Goal: Navigation & Orientation: Find specific page/section

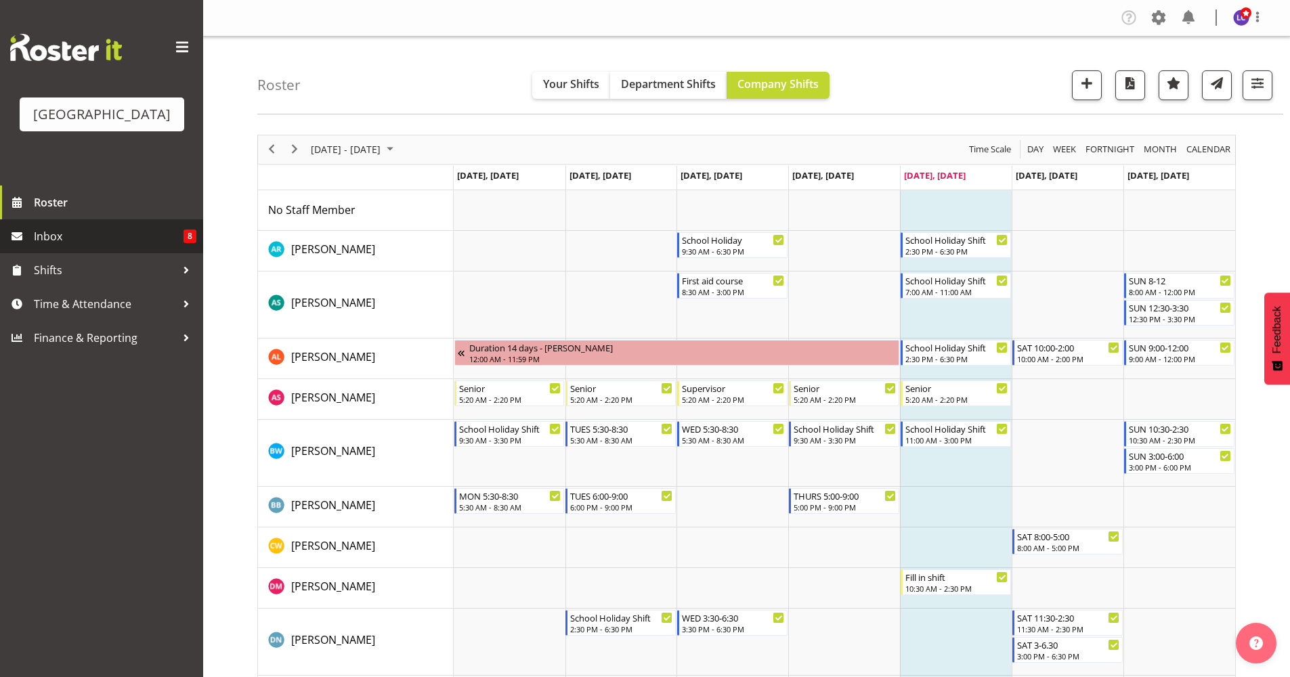
click at [79, 229] on span "Inbox" at bounding box center [109, 236] width 150 height 20
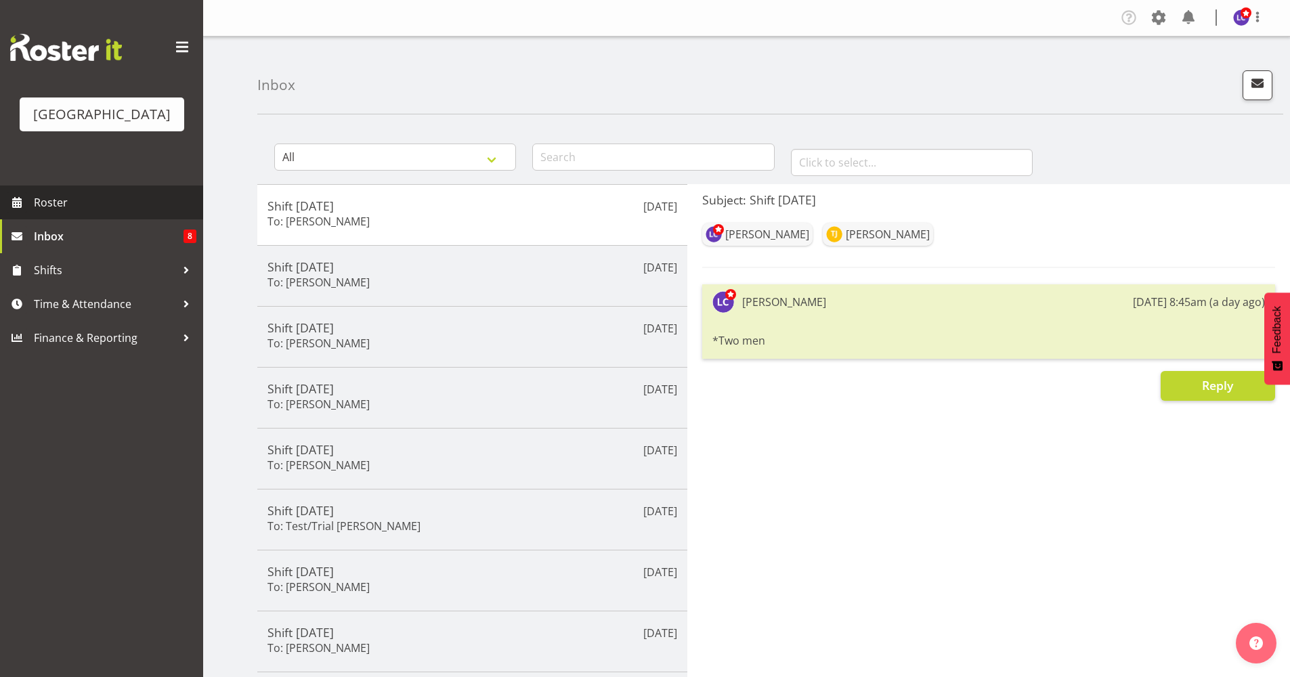
click at [88, 207] on span "Roster" at bounding box center [115, 202] width 162 height 20
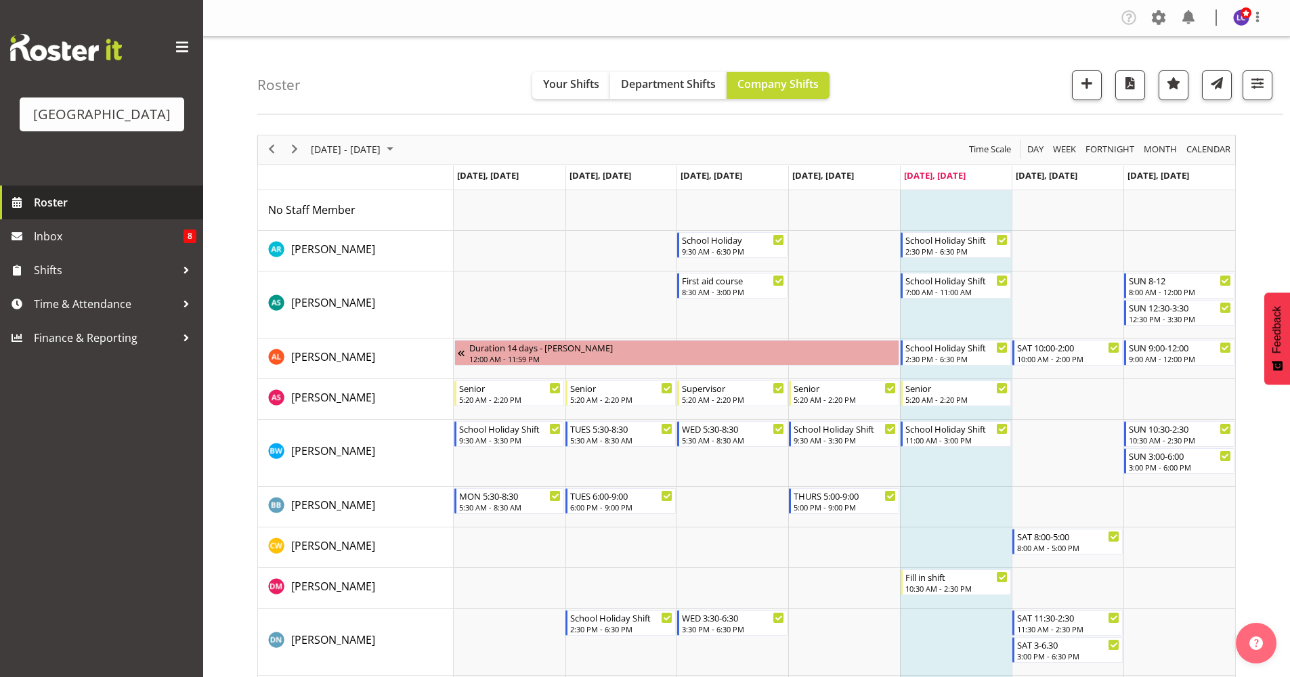
click at [88, 207] on span "Roster" at bounding box center [115, 202] width 162 height 20
